Goal: Transaction & Acquisition: Book appointment/travel/reservation

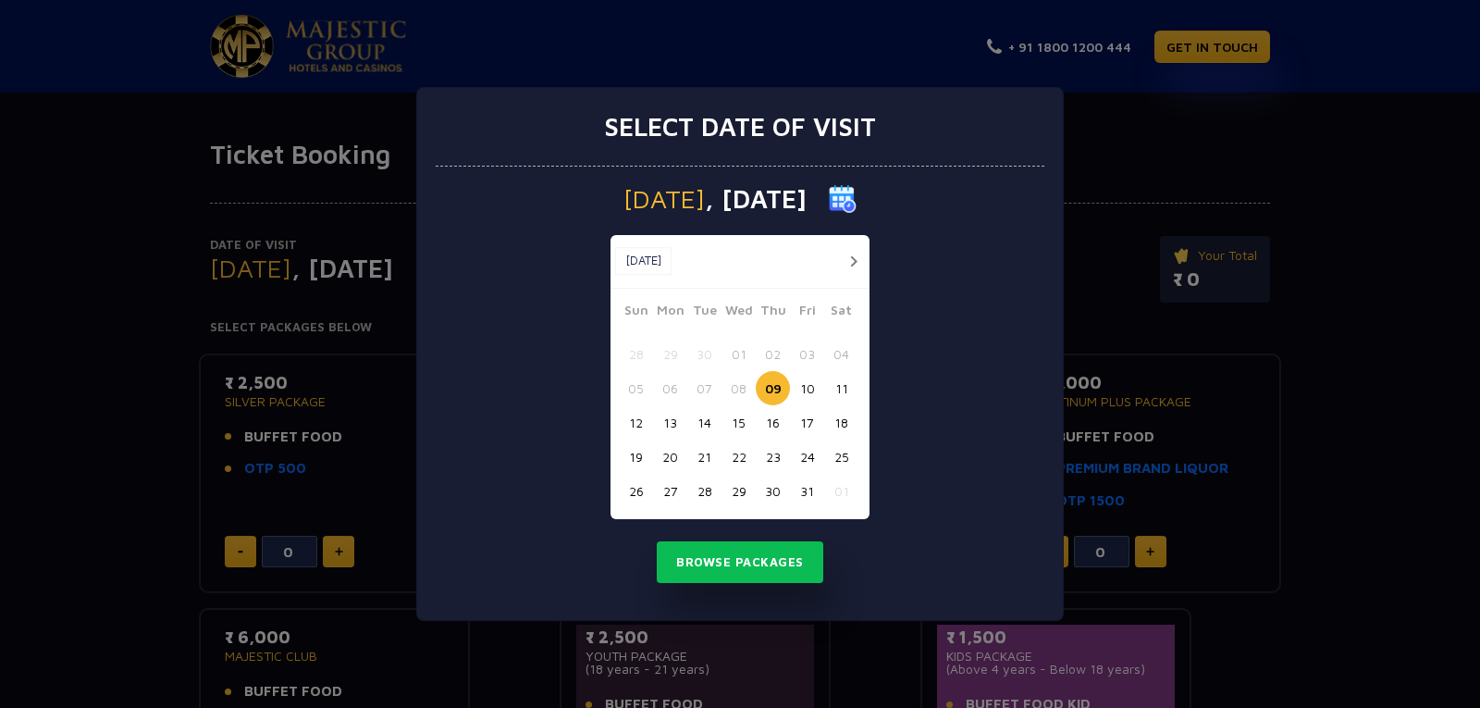
click at [833, 389] on button "11" at bounding box center [841, 388] width 34 height 34
click at [747, 559] on button "Browse Packages" at bounding box center [740, 562] width 166 height 43
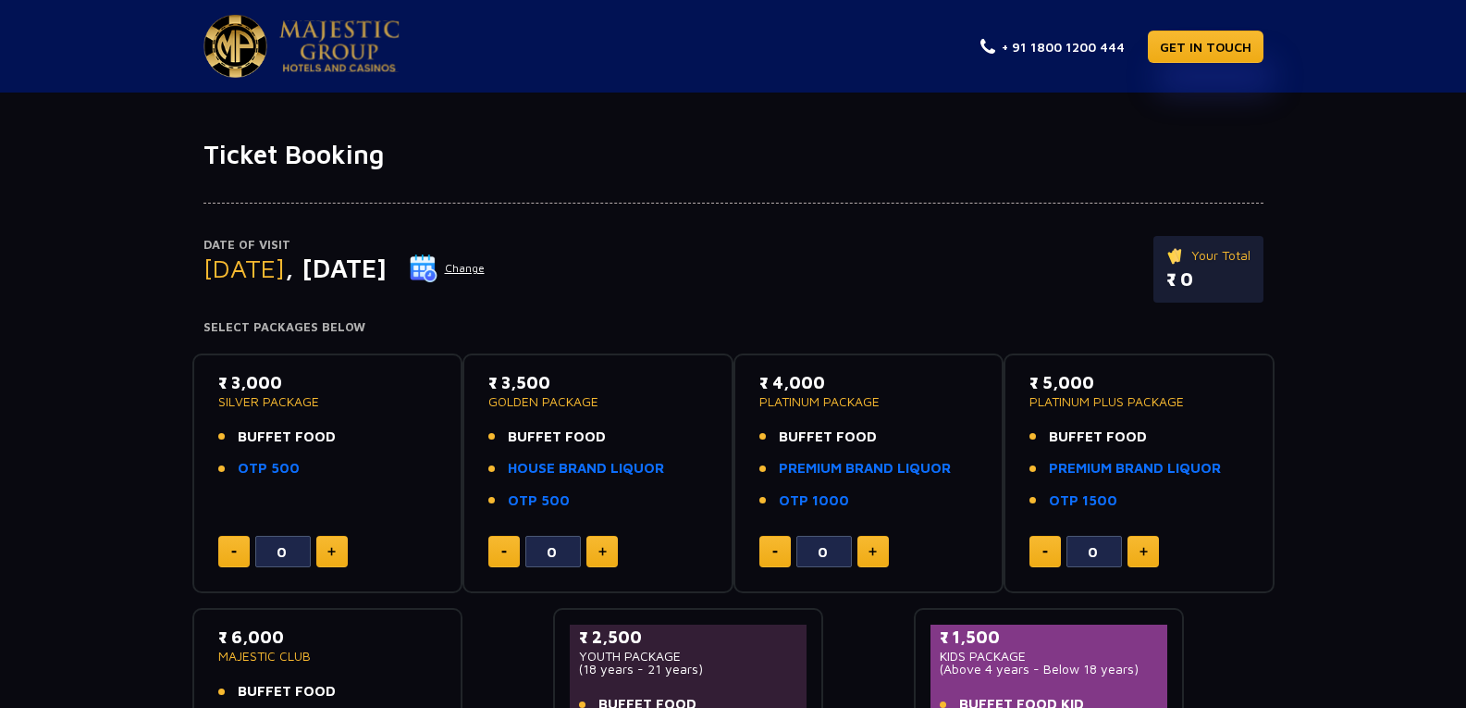
scroll to position [92, 0]
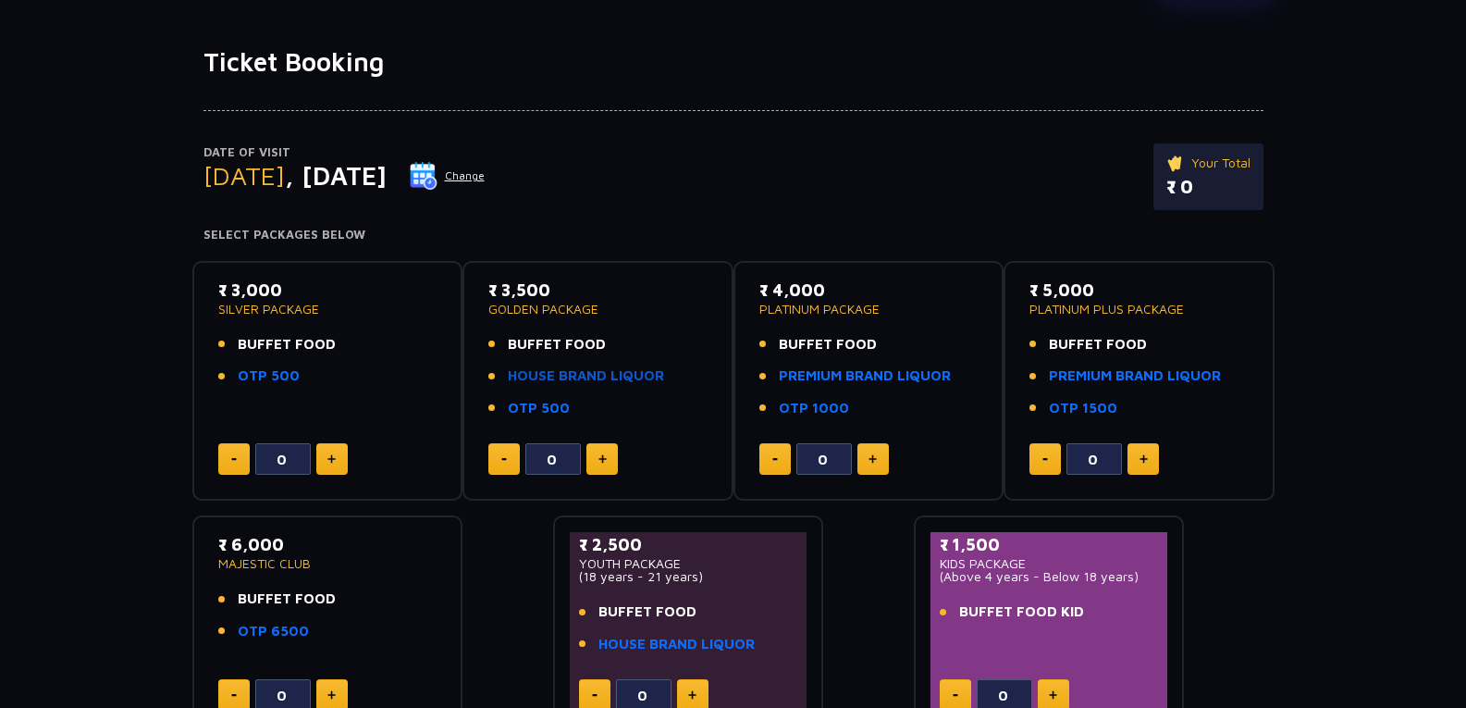
click at [559, 375] on link "HOUSE BRAND LIQUOR" at bounding box center [586, 375] width 156 height 21
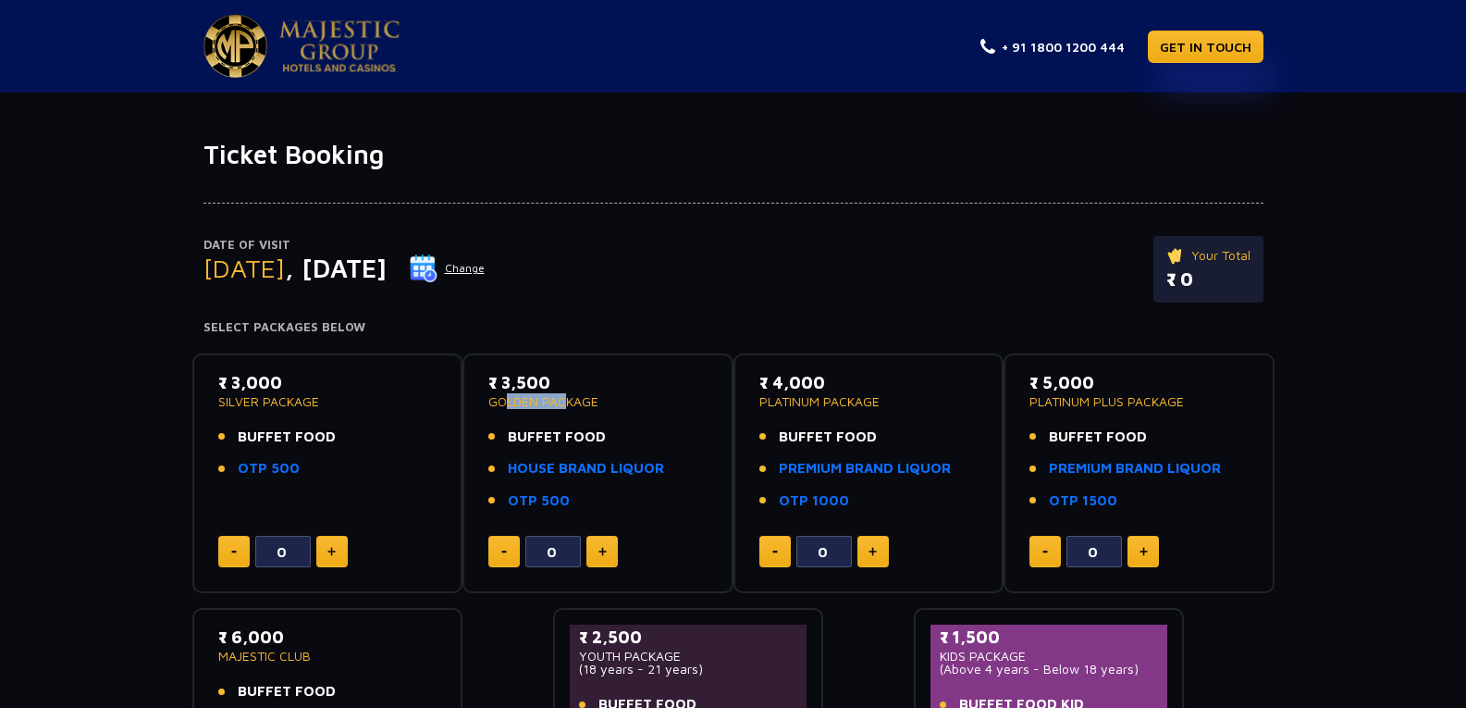
drag, startPoint x: 497, startPoint y: 400, endPoint x: 557, endPoint y: 396, distance: 60.2
click at [557, 396] on p "GOLDEN PACKAGE" at bounding box center [597, 401] width 219 height 13
drag, startPoint x: 766, startPoint y: 404, endPoint x: 829, endPoint y: 395, distance: 63.6
click at [829, 395] on p "PLATINUM PACKAGE" at bounding box center [868, 401] width 219 height 13
drag, startPoint x: 539, startPoint y: 387, endPoint x: 515, endPoint y: 386, distance: 24.1
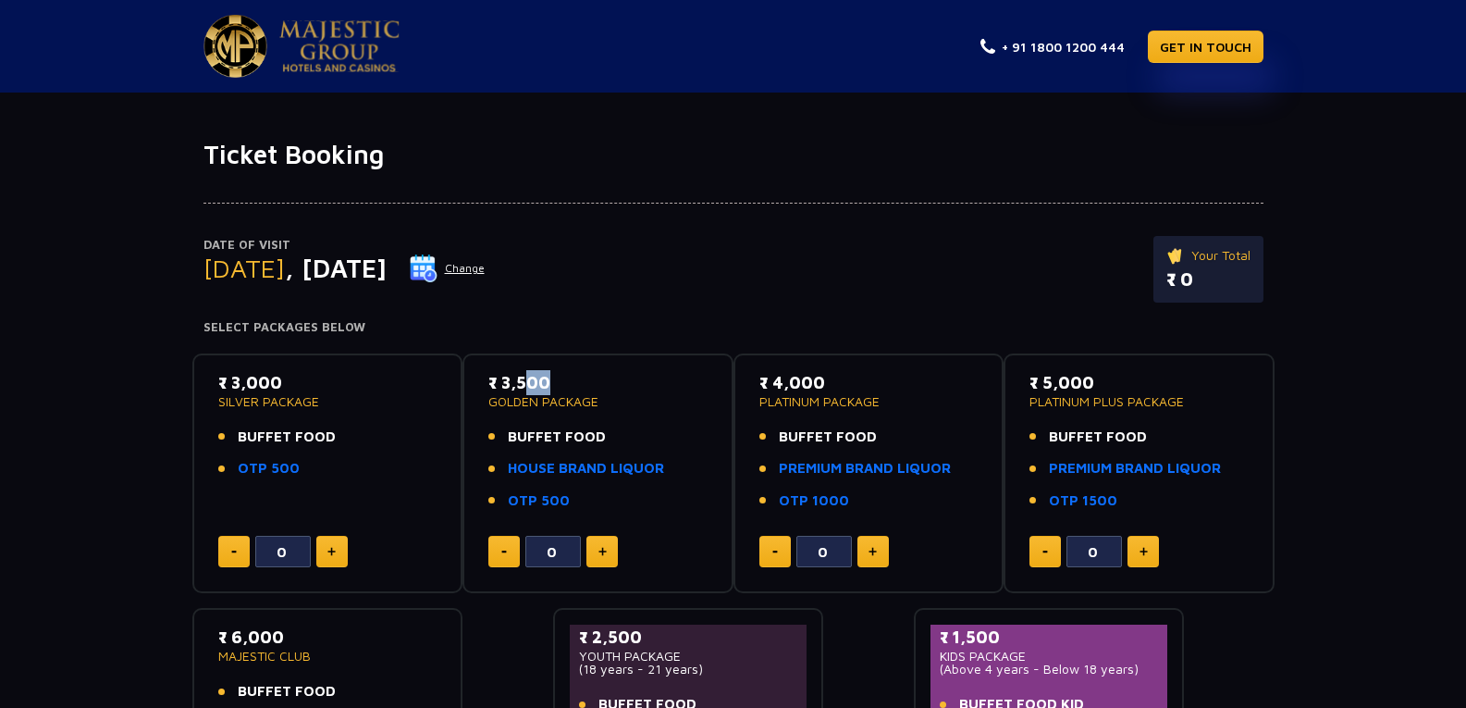
click at [515, 386] on p "₹ 3,500" at bounding box center [597, 382] width 219 height 25
drag, startPoint x: 799, startPoint y: 399, endPoint x: 694, endPoint y: 397, distance: 105.5
click at [694, 397] on div "₹ 3,000 SILVER PACKAGE BUFFET FOOD OTP 500 0 ₹ 3,500 GOLDEN PACKAGE BUFFET FOOD…" at bounding box center [733, 584] width 1082 height 491
click at [879, 372] on p "₹ 4,000" at bounding box center [868, 382] width 219 height 25
click at [864, 382] on p "₹ 4,000" at bounding box center [868, 382] width 219 height 25
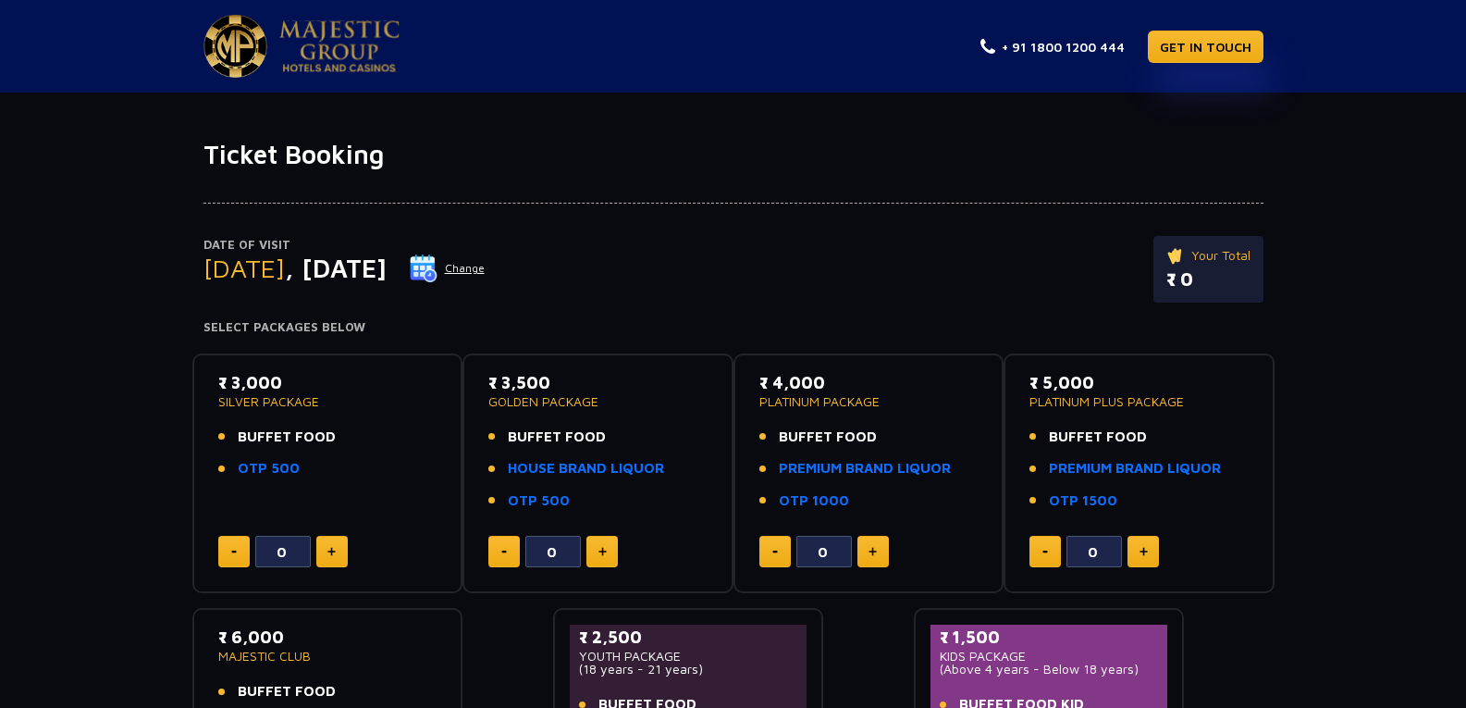
click at [708, 372] on div "₹ 3,500 GOLDEN PACKAGE BUFFET FOOD HOUSE BRAND LIQUOR OTP 500 0" at bounding box center [598, 473] width 238 height 207
drag, startPoint x: 1031, startPoint y: 414, endPoint x: 1078, endPoint y: 408, distance: 46.7
click at [1078, 408] on div "₹ 5,000 PLATINUM PLUS PACKAGE BUFFET FOOD PREMIUM BRAND LIQUOR OTP 1500 0" at bounding box center [1139, 473] width 271 height 240
click at [1085, 435] on span "BUFFET FOOD" at bounding box center [1098, 436] width 98 height 21
drag, startPoint x: 1056, startPoint y: 424, endPoint x: 1171, endPoint y: 401, distance: 116.8
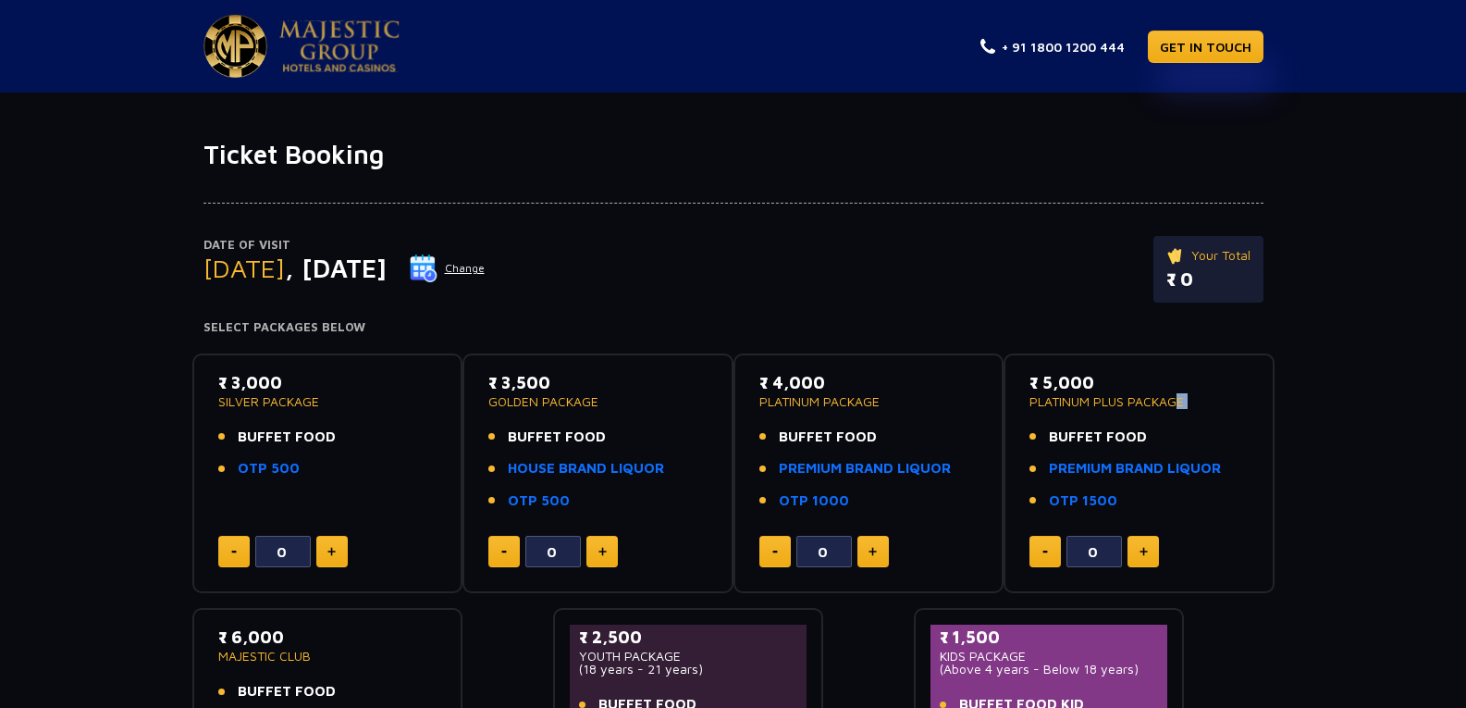
click at [1171, 401] on div "₹ 5,000 PLATINUM PLUS PACKAGE BUFFET FOOD PREMIUM BRAND LIQUOR OTP 1500" at bounding box center [1138, 446] width 219 height 153
drag, startPoint x: 838, startPoint y: 431, endPoint x: 904, endPoint y: 423, distance: 66.2
click at [904, 423] on div "₹ 4,000 PLATINUM PACKAGE BUFFET FOOD PREMIUM BRAND LIQUOR OTP 1000" at bounding box center [868, 446] width 219 height 153
click at [894, 465] on link "PREMIUM BRAND LIQUOR" at bounding box center [865, 468] width 172 height 21
